Goal: Navigation & Orientation: Understand site structure

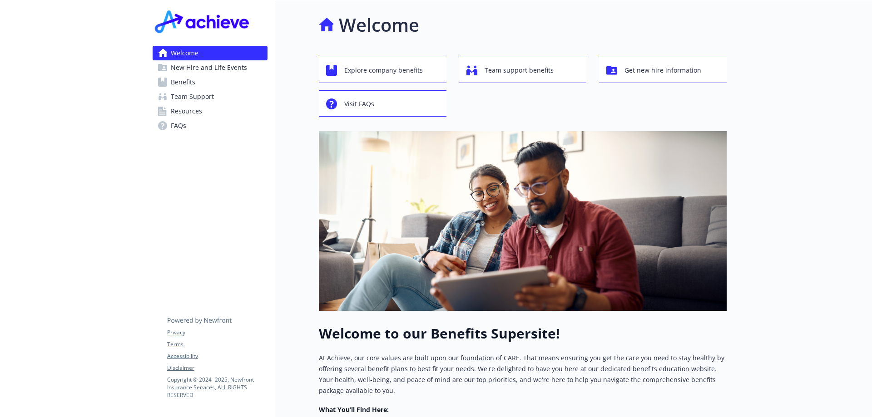
click at [209, 61] on span "New Hire and Life Events" at bounding box center [209, 67] width 76 height 15
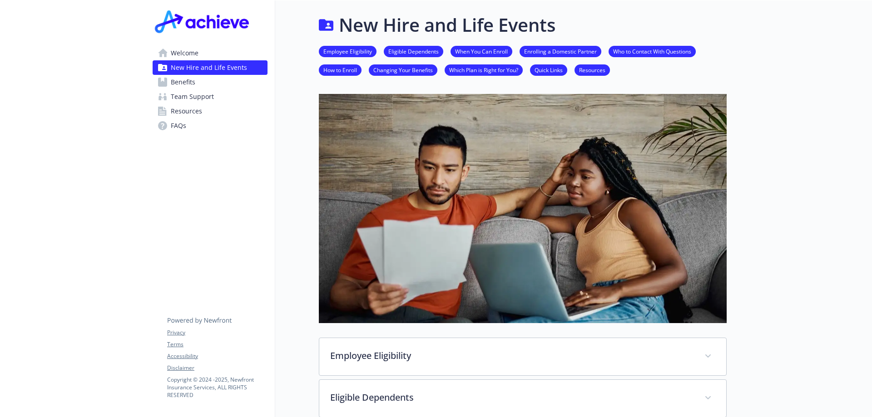
click at [180, 83] on span "Benefits" at bounding box center [183, 82] width 25 height 15
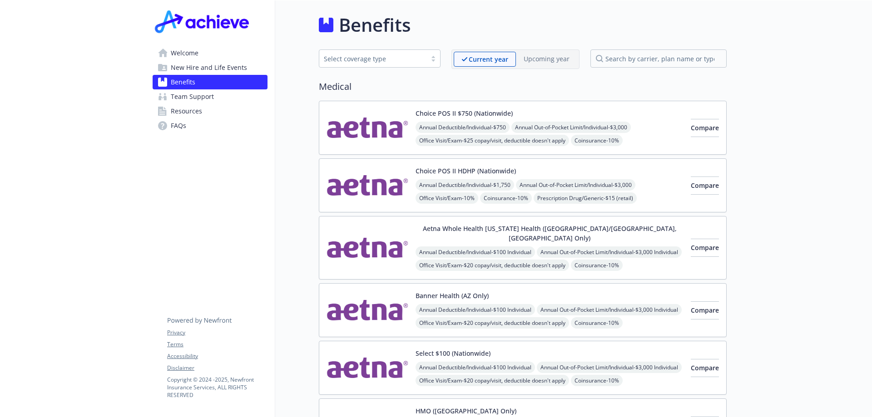
click at [185, 113] on span "Resources" at bounding box center [186, 111] width 31 height 15
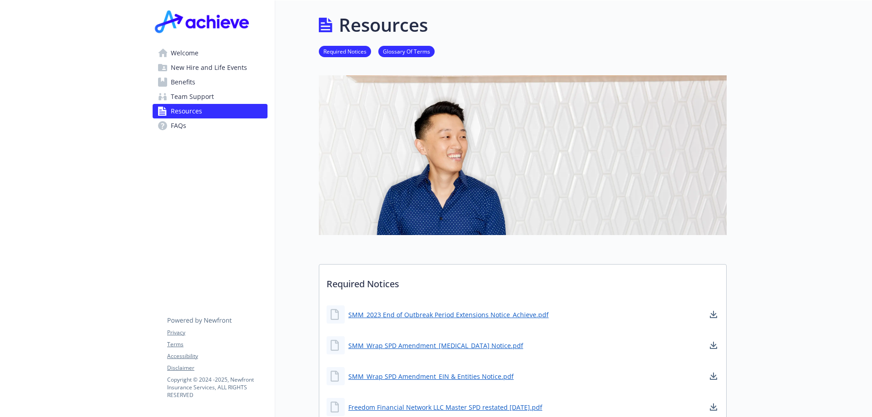
click at [187, 51] on span "Welcome" at bounding box center [185, 53] width 28 height 15
